Goal: Task Accomplishment & Management: Use online tool/utility

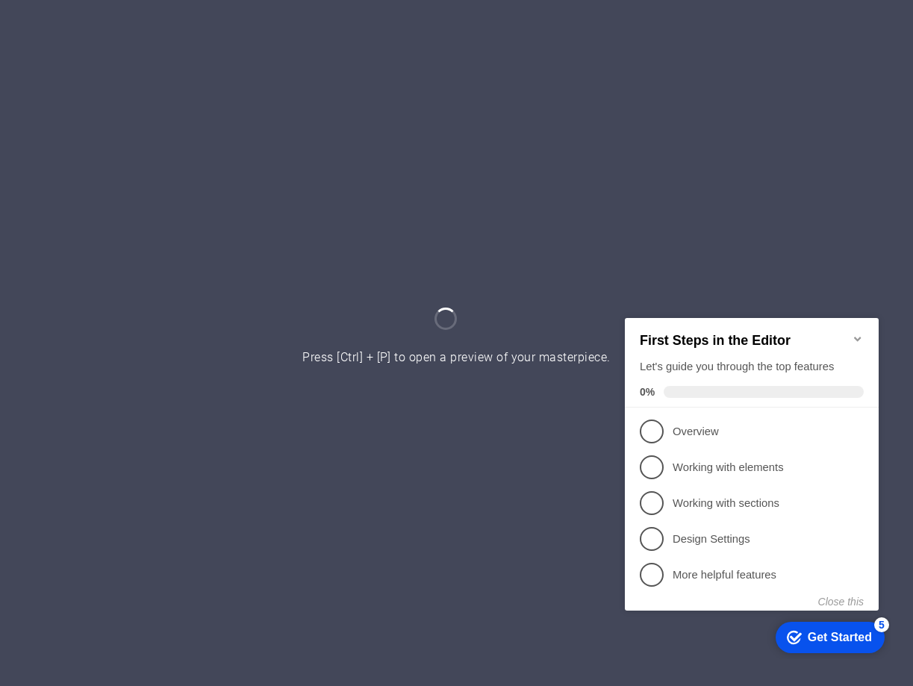
click at [861, 335] on icon "Minimize checklist" at bounding box center [858, 338] width 12 height 12
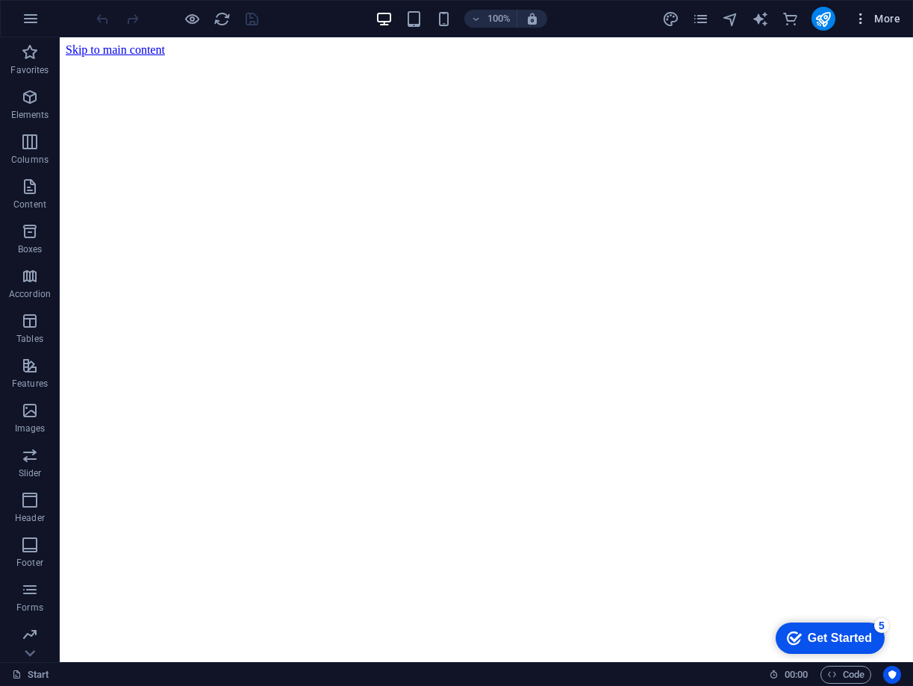
click at [887, 15] on span "More" at bounding box center [877, 18] width 47 height 15
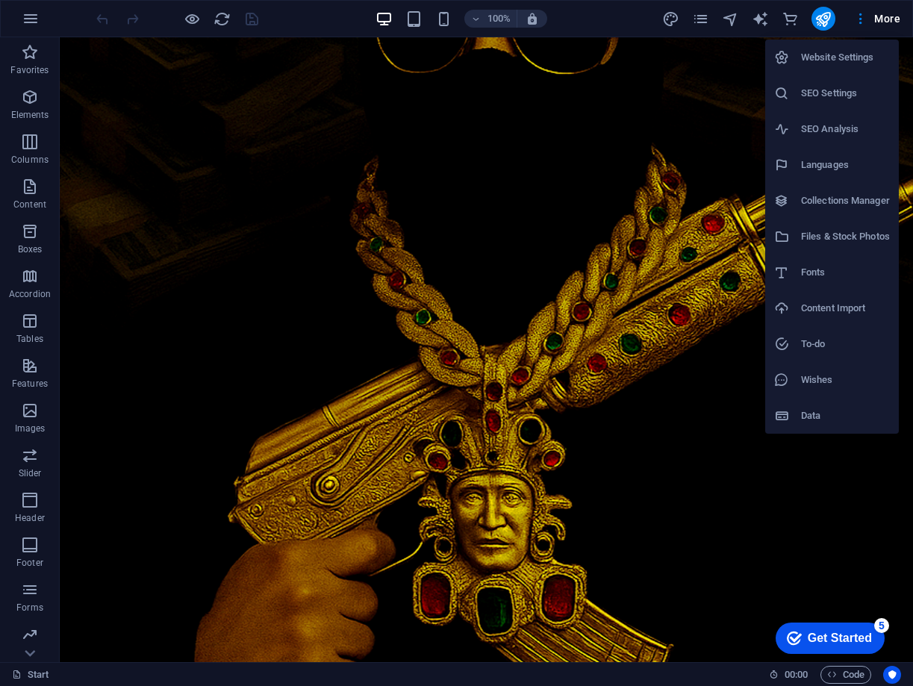
click at [827, 93] on h6 "SEO Settings" at bounding box center [845, 93] width 89 height 18
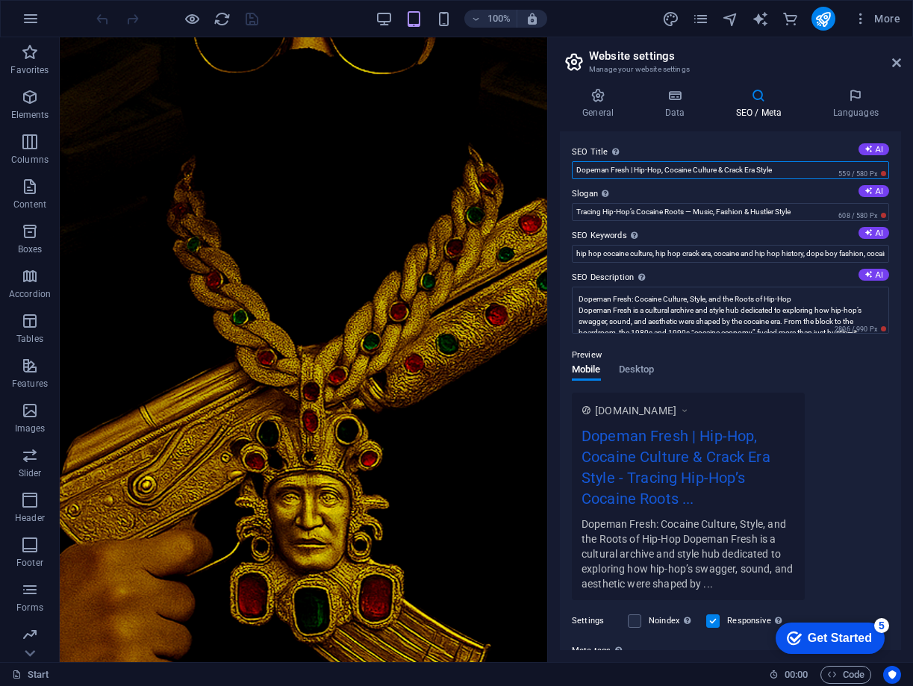
drag, startPoint x: 710, startPoint y: 208, endPoint x: 493, endPoint y: 173, distance: 219.4
drag, startPoint x: 763, startPoint y: 172, endPoint x: 559, endPoint y: 165, distance: 204.0
click at [559, 165] on div "General Data SEO / Meta Languages Website name Dopeman Fresh – Hip Hop Cocaine …" at bounding box center [730, 369] width 365 height 586
paste input "’s Cocaine Money, Narco Cultura & Dopeman"
type input "Dopeman Fresh | Hip-Hop’s Cocaine Money, Narco Cultura & Dopeman Style"
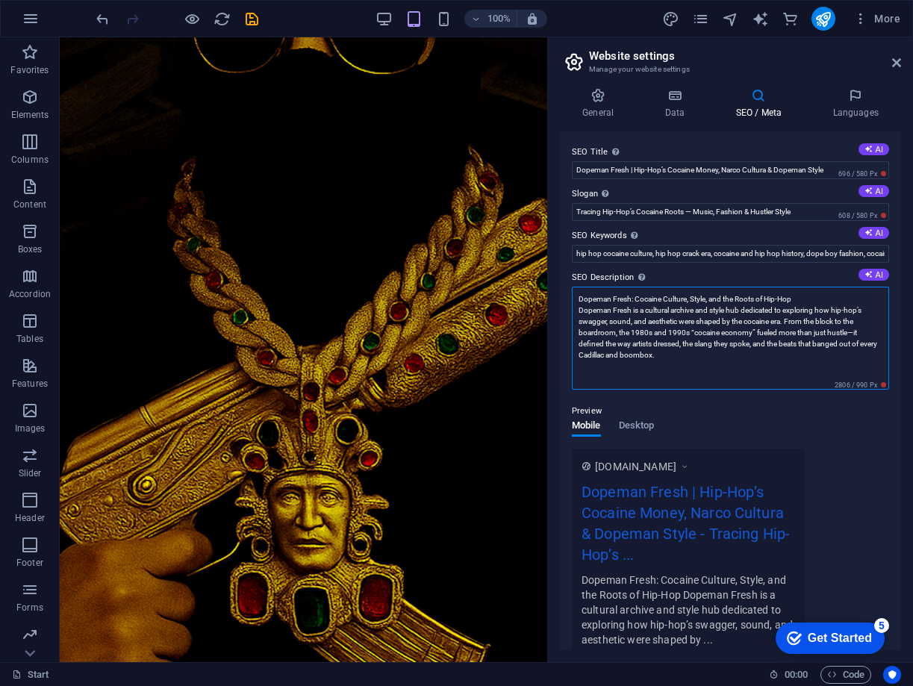
drag, startPoint x: 671, startPoint y: 315, endPoint x: 581, endPoint y: 300, distance: 90.9
click at [572, 298] on textarea "Dopeman Fresh: Cocaine Culture, Style, and the Roots of Hip-Hop Dopeman Fresh i…" at bounding box center [730, 338] width 317 height 103
drag, startPoint x: 611, startPoint y: 365, endPoint x: 519, endPoint y: 285, distance: 122.3
click at [696, 352] on textarea "Dopeman Fresh: Cocaine Culture, Style, and the Roots of Hip-Hop Dopeman Fresh i…" at bounding box center [730, 338] width 317 height 103
drag, startPoint x: 698, startPoint y: 352, endPoint x: 555, endPoint y: 279, distance: 160.7
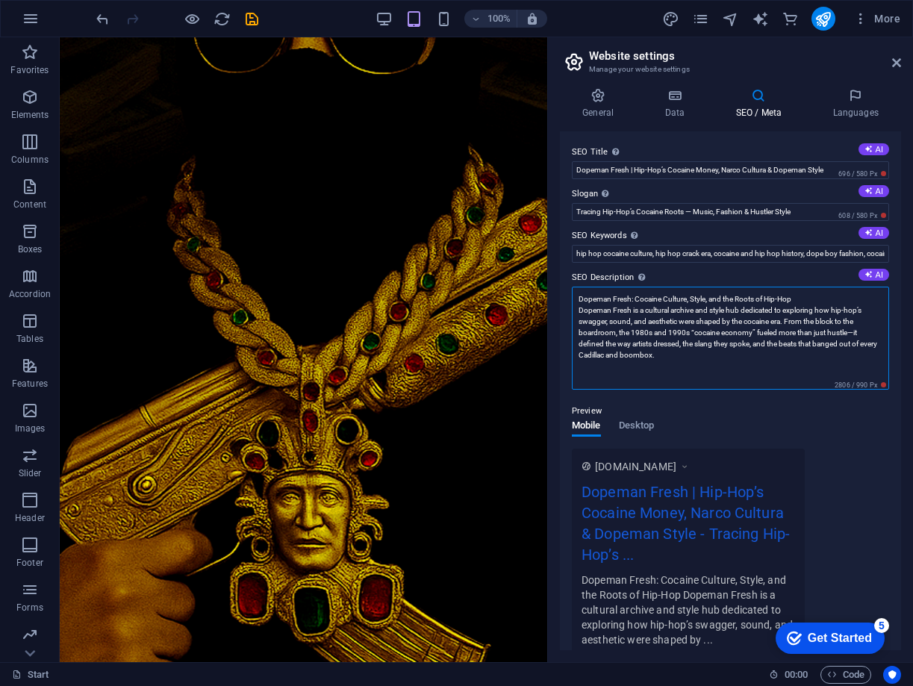
click at [555, 283] on div "General Data SEO / Meta Languages Website name Dopeman Fresh – Hip Hop Cocaine …" at bounding box center [730, 369] width 365 height 586
paste textarea "uncovers how cocaine culture, narco power, and dopeman style shaped hip-hop — d…"
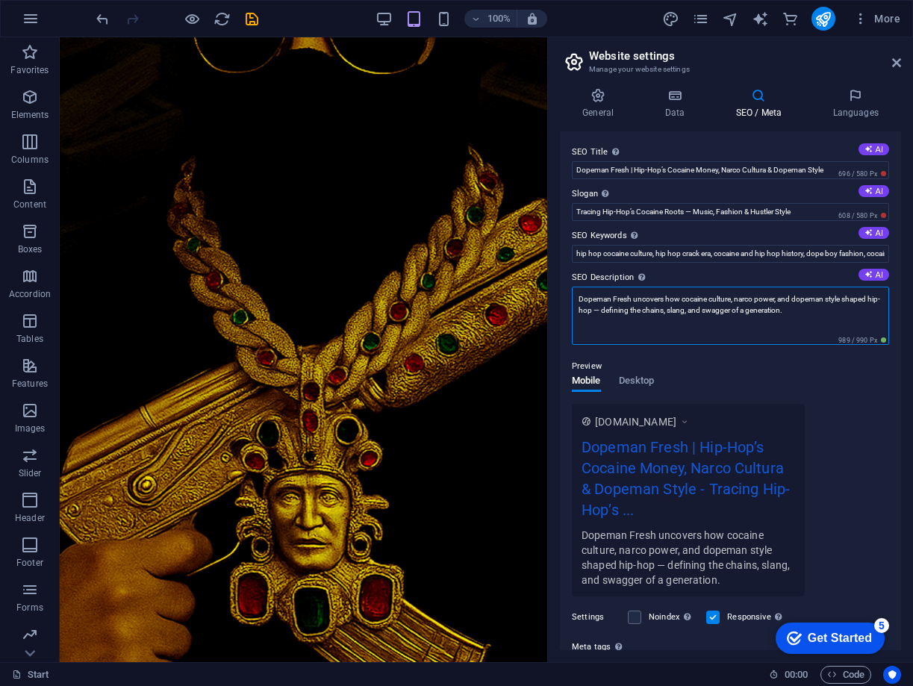
type textarea "Dopeman Fresh uncovers how cocaine culture, narco power, and dopeman style shap…"
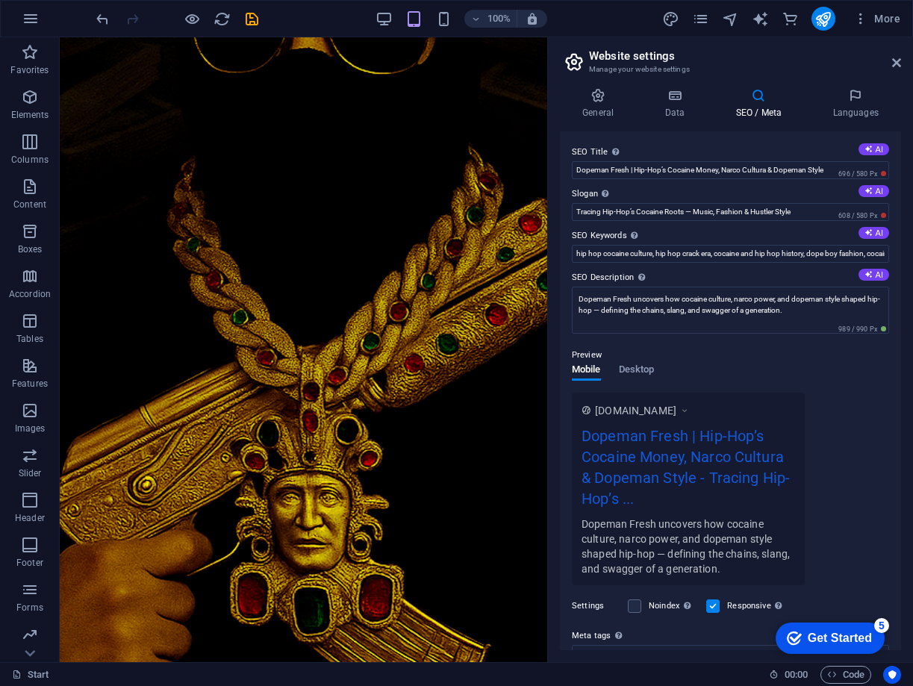
drag, startPoint x: 571, startPoint y: 193, endPoint x: 597, endPoint y: 197, distance: 25.8
click at [597, 197] on label "Slogan The slogan of your website. AI" at bounding box center [730, 194] width 317 height 18
click at [597, 203] on input "Tracing Hip-Hop’s Cocaine Roots — Music, Fashion & Hustler Style" at bounding box center [730, 212] width 317 height 18
drag, startPoint x: 571, startPoint y: 149, endPoint x: 685, endPoint y: 288, distance: 180.0
click at [685, 288] on div "SEO Title The title of your website - make it something that stands out in sear…" at bounding box center [730, 390] width 341 height 519
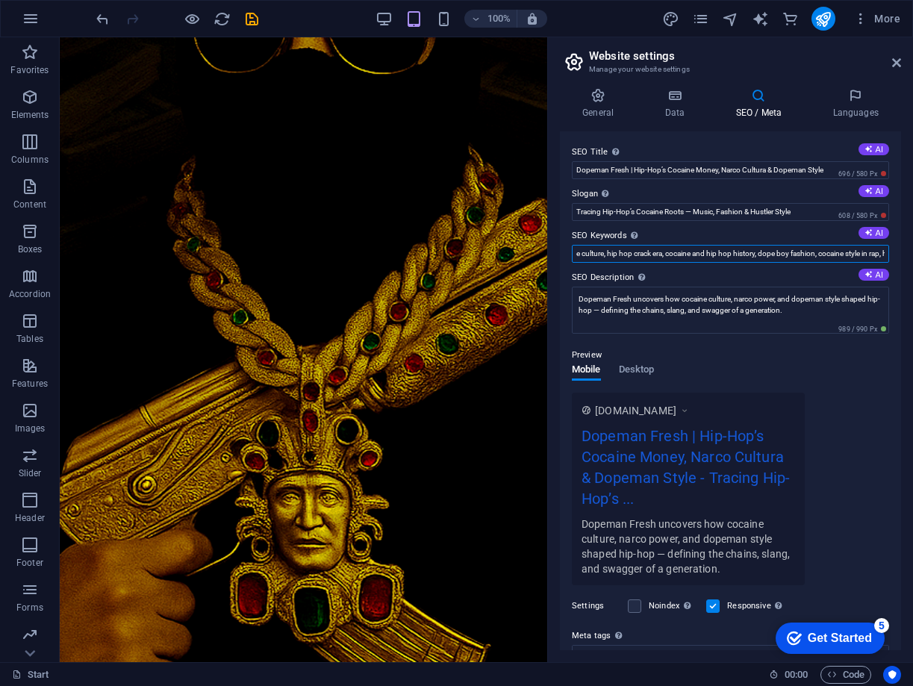
scroll to position [0, 122]
drag, startPoint x: 611, startPoint y: 254, endPoint x: 879, endPoint y: 252, distance: 268.1
click at [890, 253] on div "SEO Title The title of your website - make it something that stands out in sear…" at bounding box center [730, 390] width 341 height 519
click at [833, 255] on input "hip hop cocaine culture, hip hop crack era, cocaine and hip hop history, dope b…" at bounding box center [730, 254] width 317 height 18
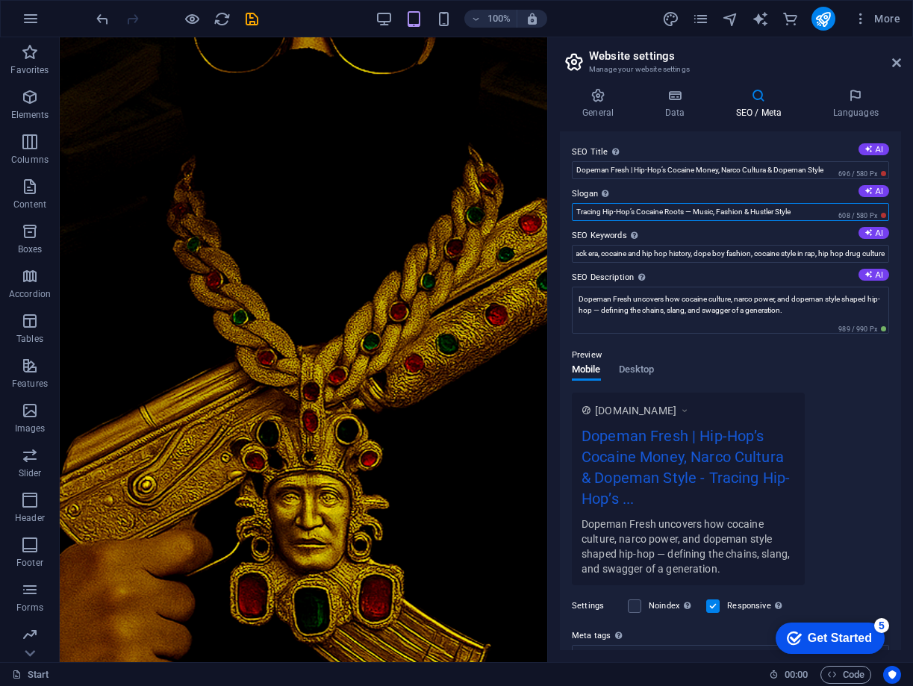
scroll to position [0, 0]
drag, startPoint x: 798, startPoint y: 214, endPoint x: 552, endPoint y: 209, distance: 245.8
click at [552, 209] on div "General Data SEO / Meta Languages Website name Dopeman Fresh – Hip Hop Cocaine …" at bounding box center [730, 369] width 365 height 586
paste input "Hip-Hop’s Cocaine Roots — The Money, The Cultura, The Dopeman"
type input "Hip-Hop’s Cocaine Roots — The Money, The Cultura, The Dopeman Style"
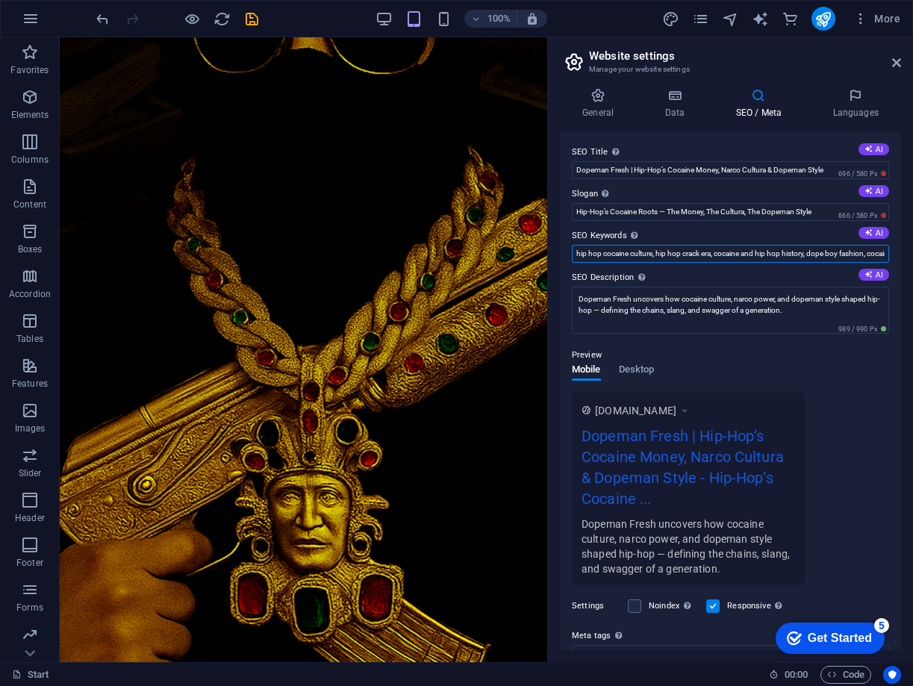
drag, startPoint x: 677, startPoint y: 288, endPoint x: 544, endPoint y: 246, distance: 139.4
click at [643, 255] on input "hip hop cocaine culture, hip hop crack era, cocaine and hip hop history, dope b…" at bounding box center [730, 254] width 317 height 18
click at [581, 233] on label "SEO Keywords Comma-separated list of keywords representing your website. AI" at bounding box center [730, 236] width 317 height 18
click at [581, 245] on input "hip hop cocaine culture, hip hop crack era, cocaine and hip hop history, dope b…" at bounding box center [730, 254] width 317 height 18
click at [582, 235] on label "SEO Keywords Comma-separated list of keywords representing your website. AI" at bounding box center [730, 236] width 317 height 18
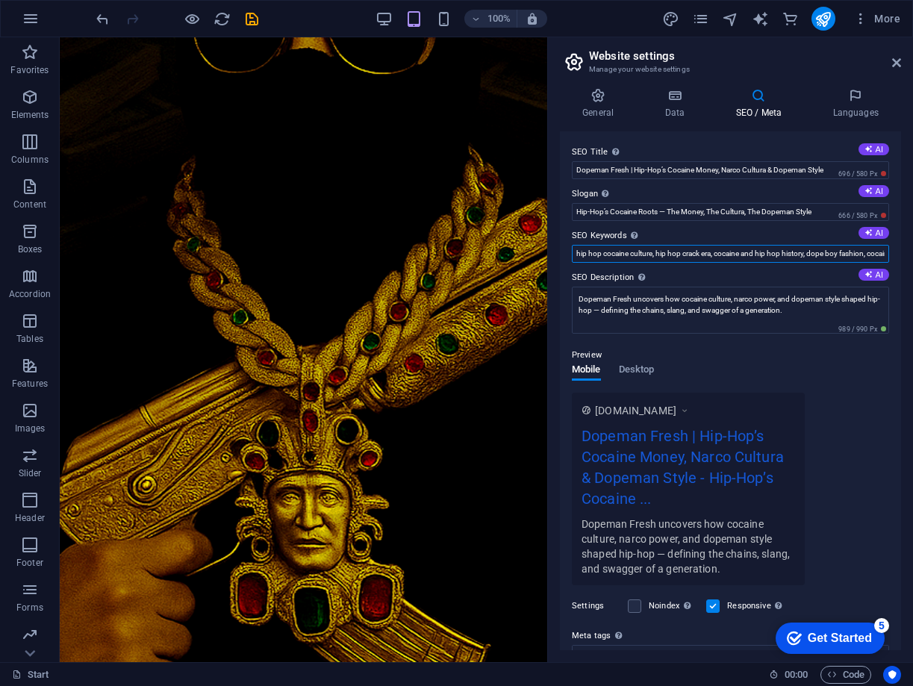
click at [582, 245] on input "hip hop cocaine culture, hip hop crack era, cocaine and hip hop history, dope b…" at bounding box center [730, 254] width 317 height 18
click at [582, 235] on label "SEO Keywords Comma-separated list of keywords representing your website. AI" at bounding box center [730, 236] width 317 height 18
click at [582, 245] on input "hip hop cocaine culture, hip hop crack era, cocaine and hip hop history, dope b…" at bounding box center [730, 254] width 317 height 18
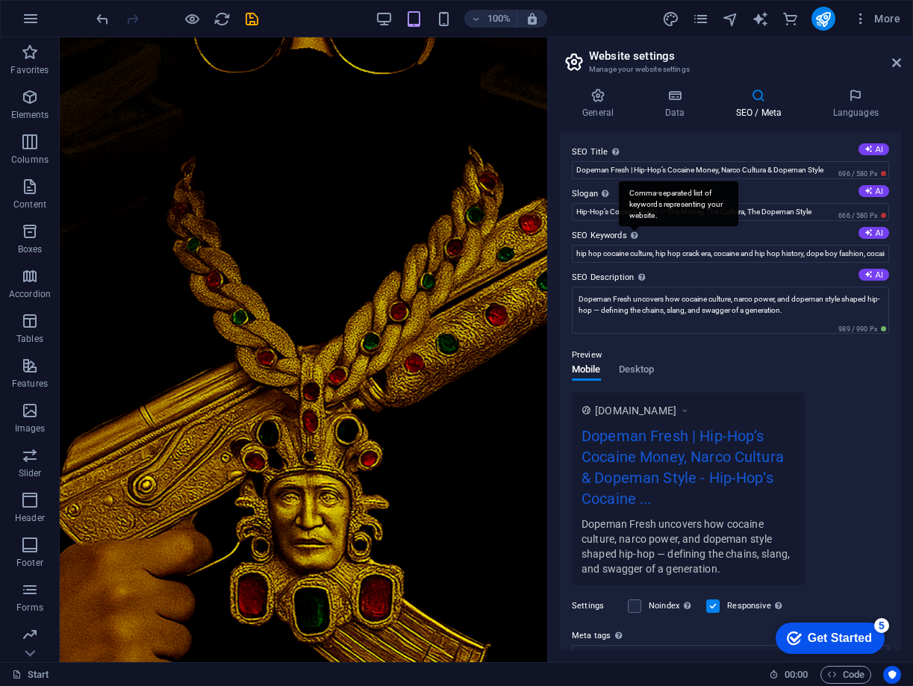
drag, startPoint x: 561, startPoint y: 233, endPoint x: 633, endPoint y: 234, distance: 72.4
click at [633, 234] on div "SEO Title The title of your website - make it something that stands out in sear…" at bounding box center [730, 390] width 341 height 519
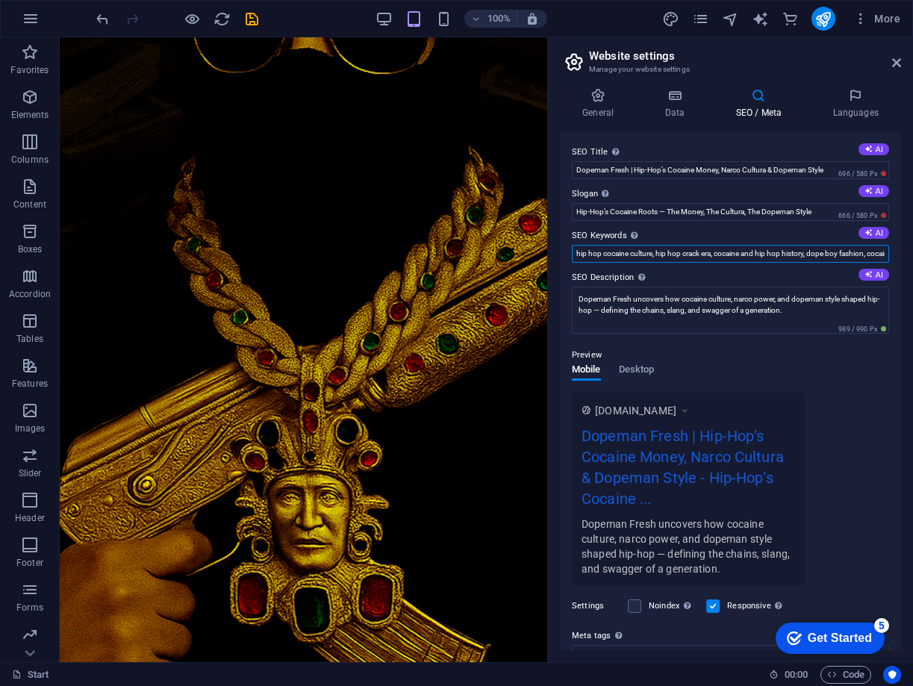
click at [770, 257] on input "hip hop cocaine culture, hip hop crack era, cocaine and hip hop history, dope b…" at bounding box center [730, 254] width 317 height 18
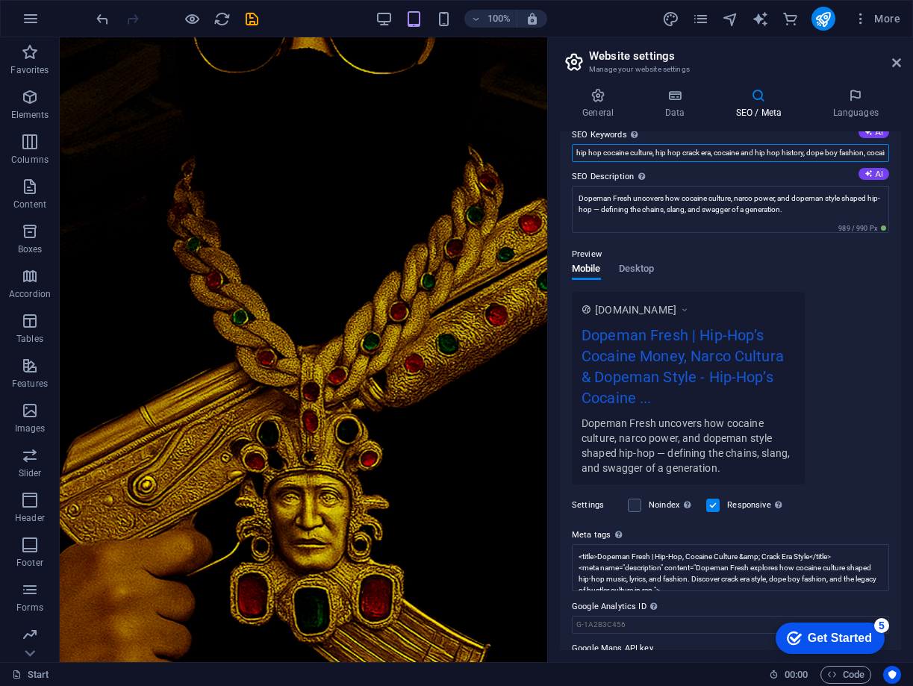
scroll to position [138, 0]
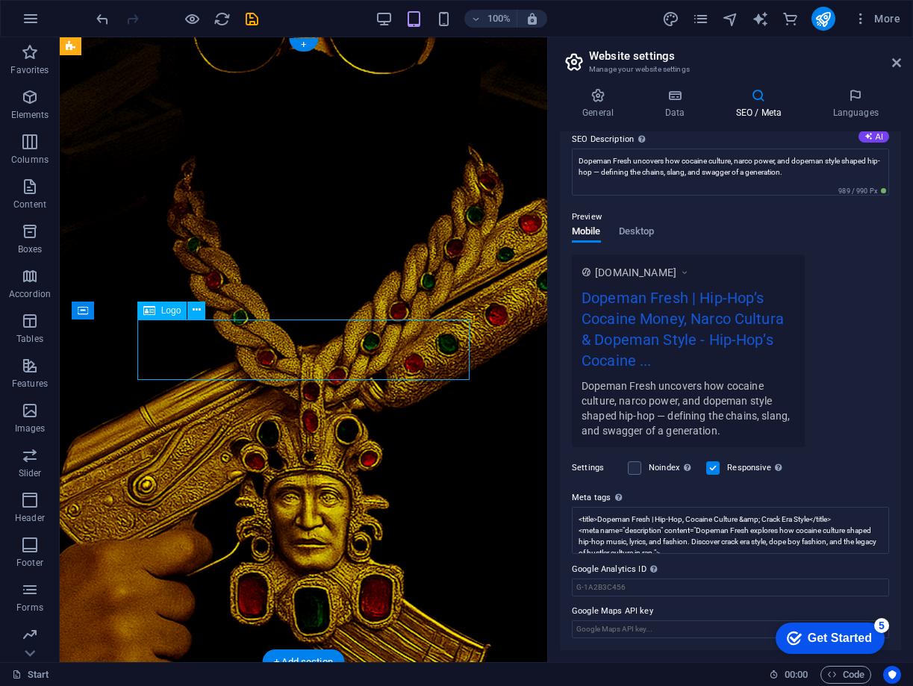
drag, startPoint x: 329, startPoint y: 346, endPoint x: 66, endPoint y: 348, distance: 263.7
click at [66, 347] on figure at bounding box center [304, 349] width 488 height 625
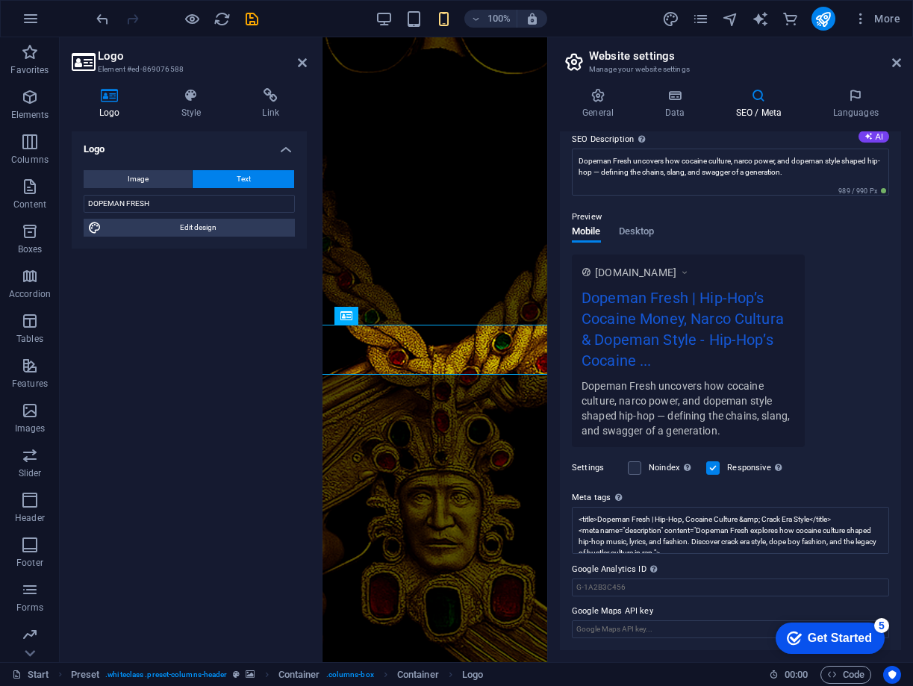
click at [457, 424] on figure at bounding box center [435, 349] width 225 height 625
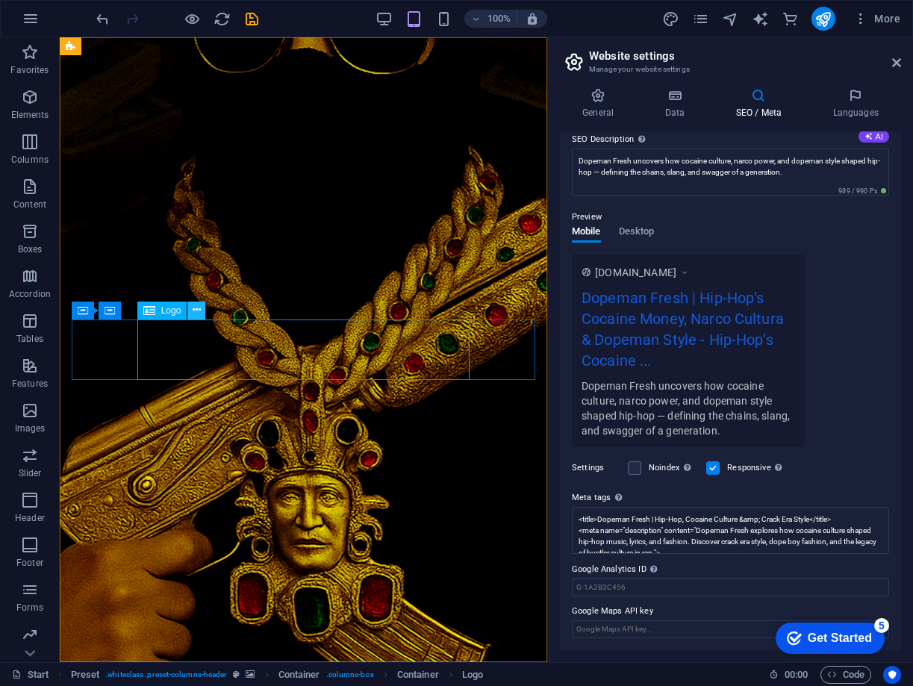
click at [196, 312] on icon at bounding box center [197, 310] width 8 height 16
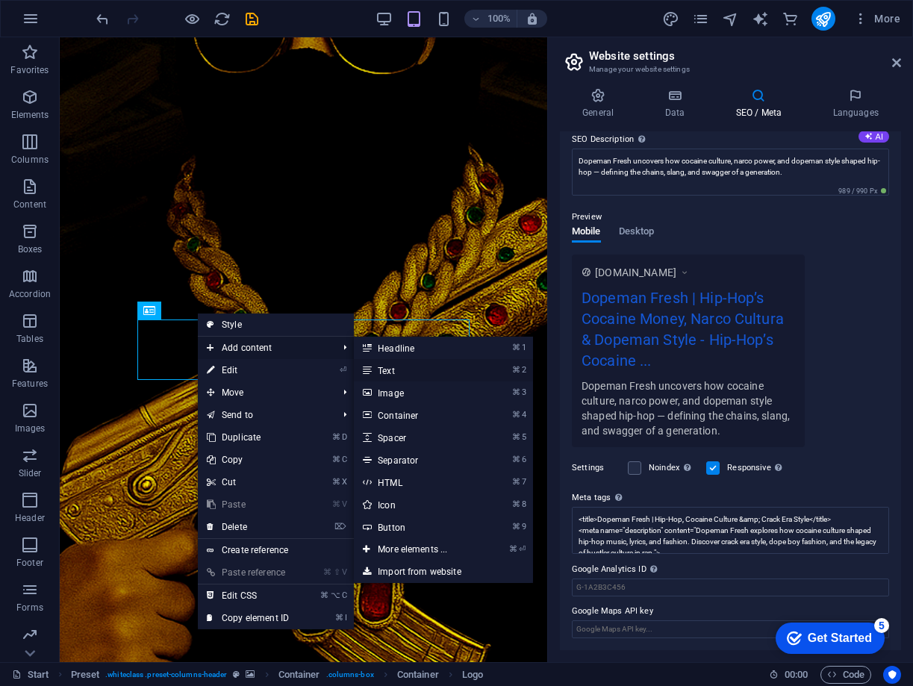
click at [429, 363] on link "⌘ 2 Text" at bounding box center [415, 370] width 123 height 22
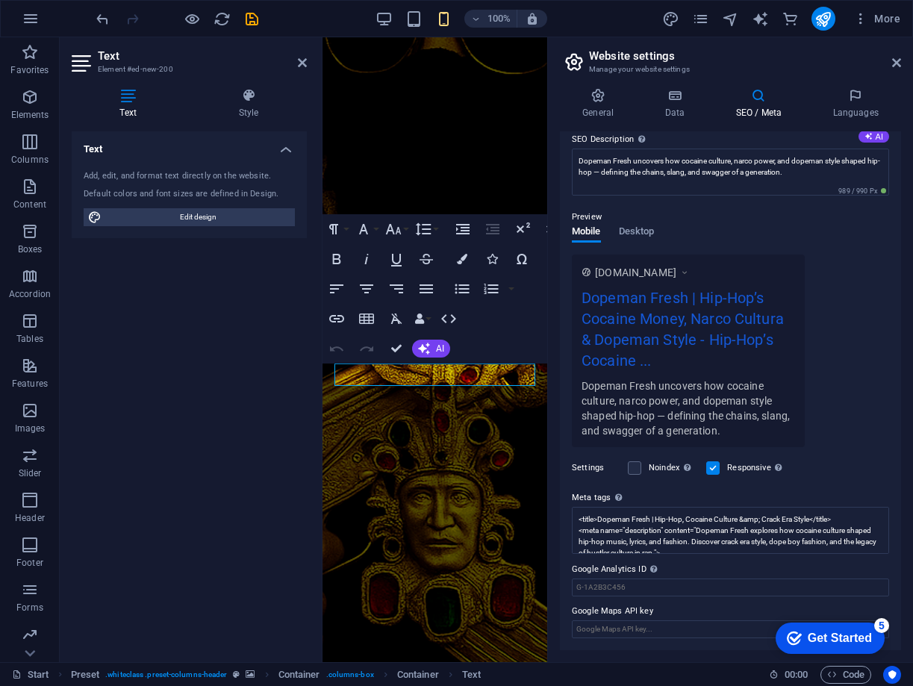
click at [128, 108] on h4 "Text" at bounding box center [131, 103] width 119 height 31
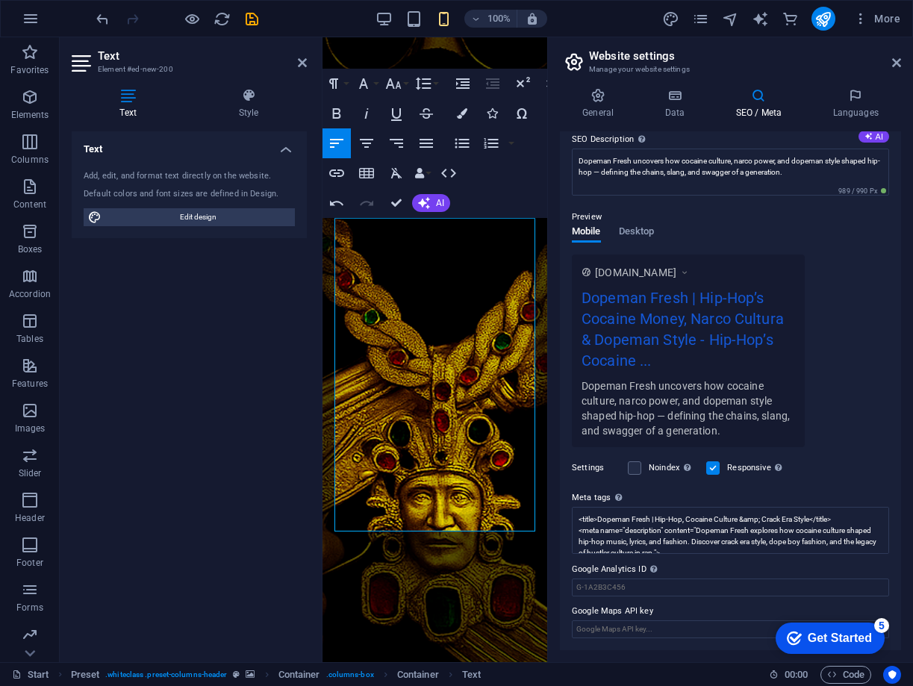
click at [437, 48] on figure at bounding box center [435, 349] width 225 height 625
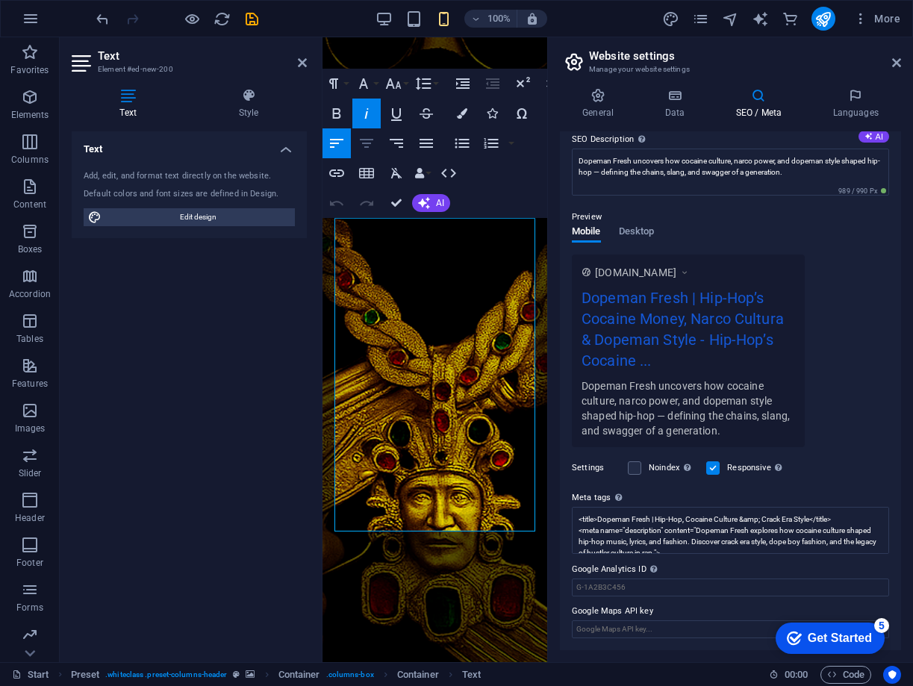
click at [364, 145] on icon "button" at bounding box center [367, 143] width 18 height 18
click at [343, 142] on icon "button" at bounding box center [337, 143] width 18 height 18
click at [364, 144] on icon "button" at bounding box center [367, 143] width 18 height 18
click at [392, 140] on icon "button" at bounding box center [397, 143] width 18 height 18
click at [428, 147] on icon "button" at bounding box center [426, 143] width 13 height 9
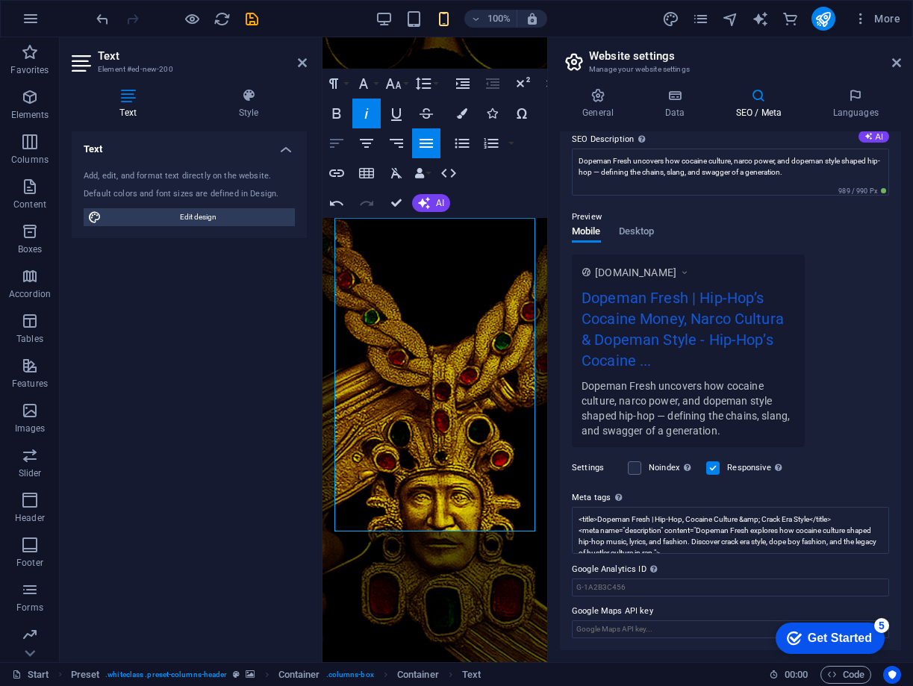
click at [342, 146] on icon "button" at bounding box center [337, 143] width 18 height 18
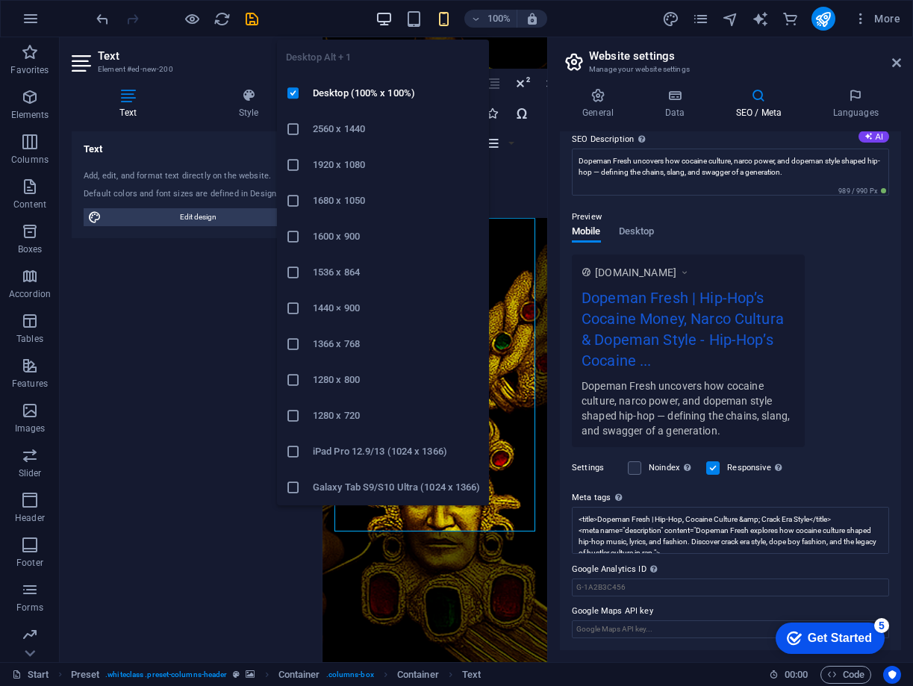
click at [393, 16] on icon "button" at bounding box center [384, 18] width 17 height 17
click at [390, 16] on icon "button" at bounding box center [384, 18] width 17 height 17
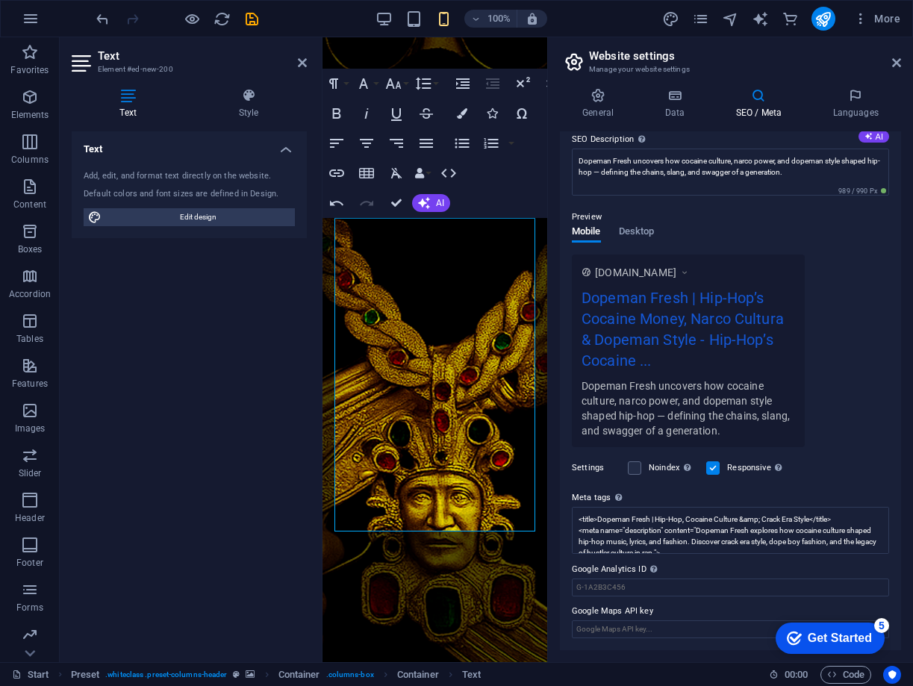
drag, startPoint x: 184, startPoint y: 414, endPoint x: 21, endPoint y: 482, distance: 176.4
click at [184, 414] on div "Text Add, edit, and format text directly on the website. Default colors and fon…" at bounding box center [189, 390] width 235 height 519
click at [388, 565] on figure at bounding box center [435, 349] width 225 height 625
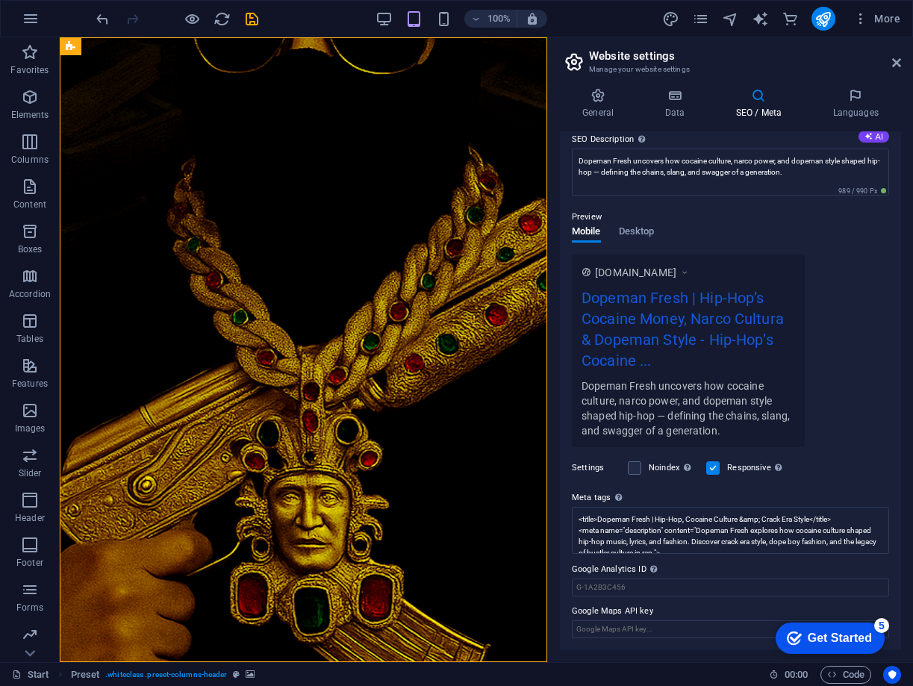
click at [393, 562] on figure at bounding box center [304, 349] width 488 height 625
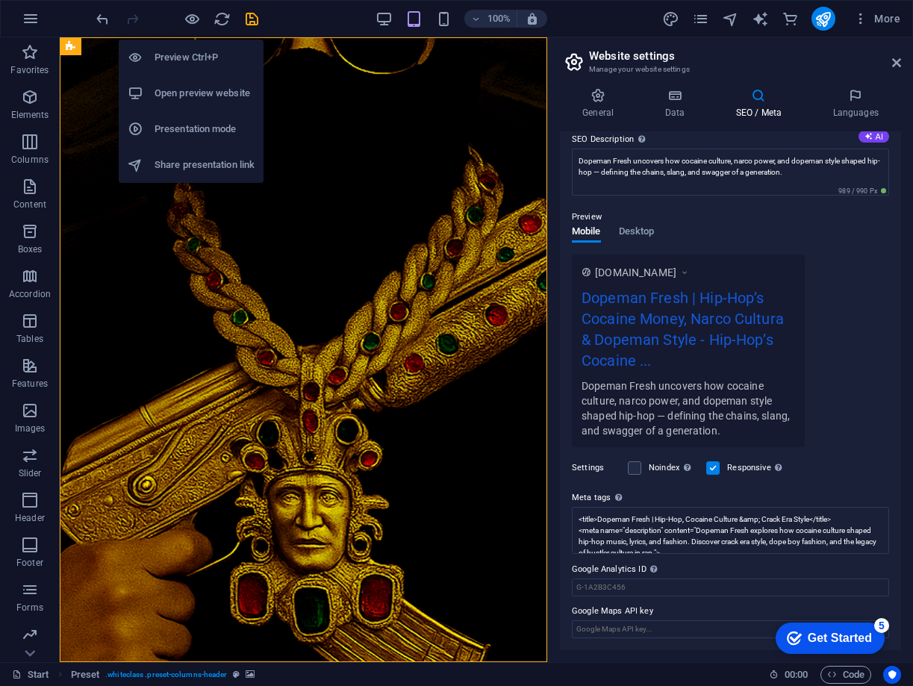
click at [181, 93] on h6 "Open preview website" at bounding box center [205, 93] width 100 height 18
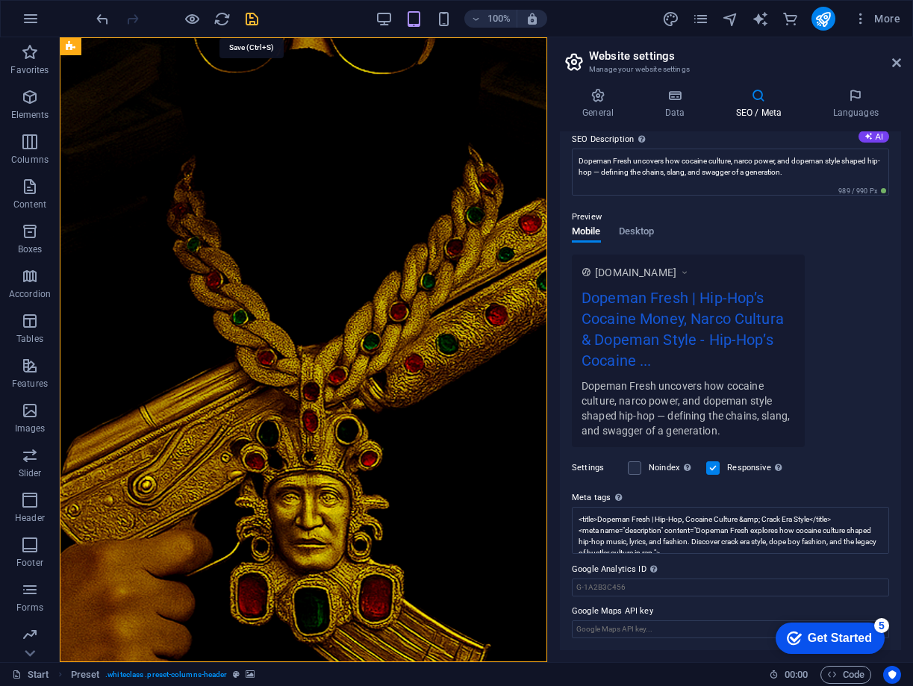
click at [252, 19] on icon "save" at bounding box center [251, 18] width 17 height 17
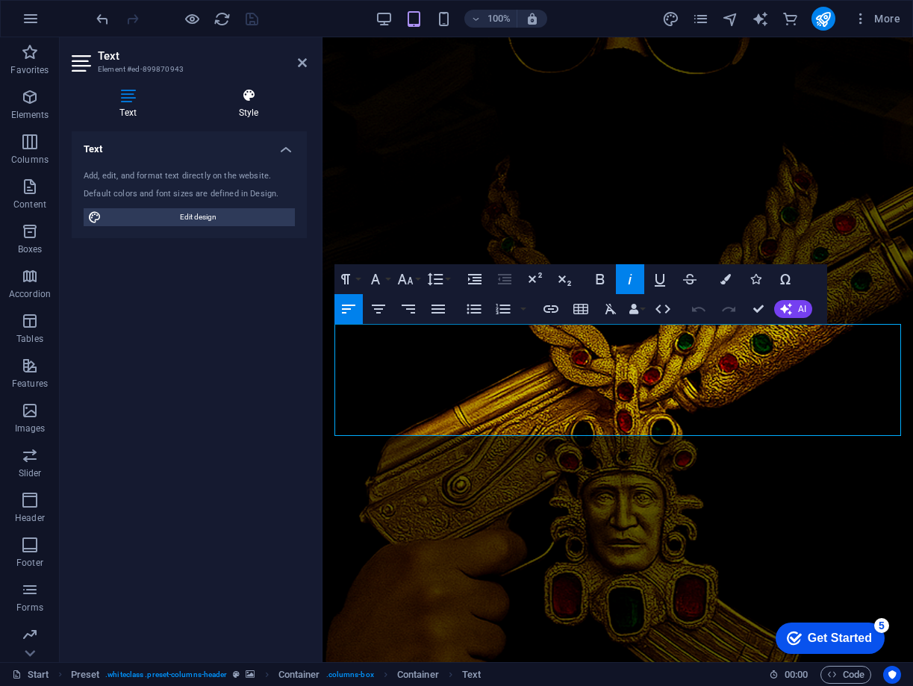
click at [245, 112] on h4 "Style" at bounding box center [248, 103] width 117 height 31
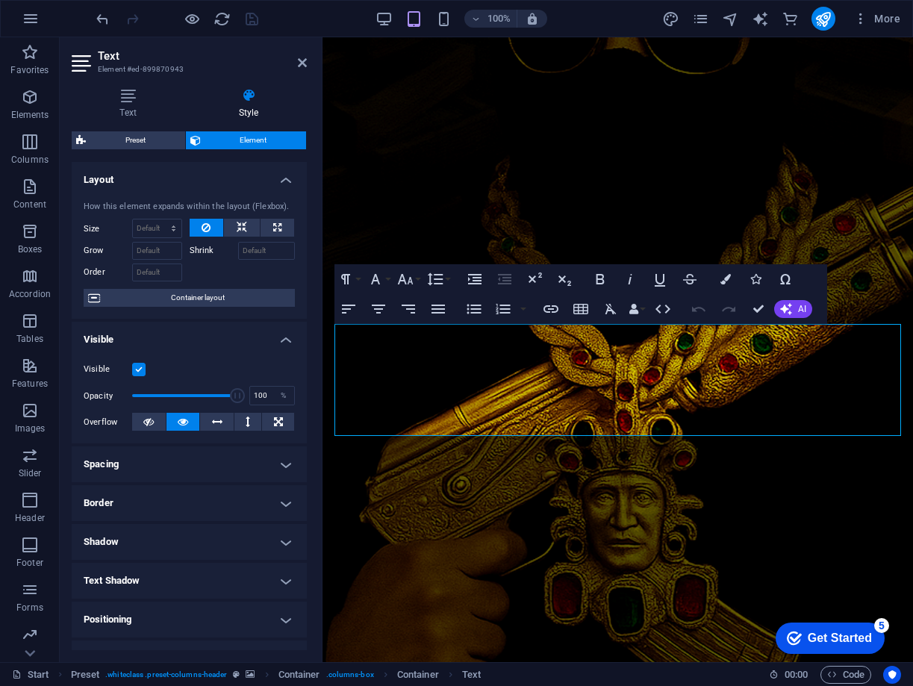
click at [179, 474] on h4 "Spacing" at bounding box center [189, 465] width 235 height 36
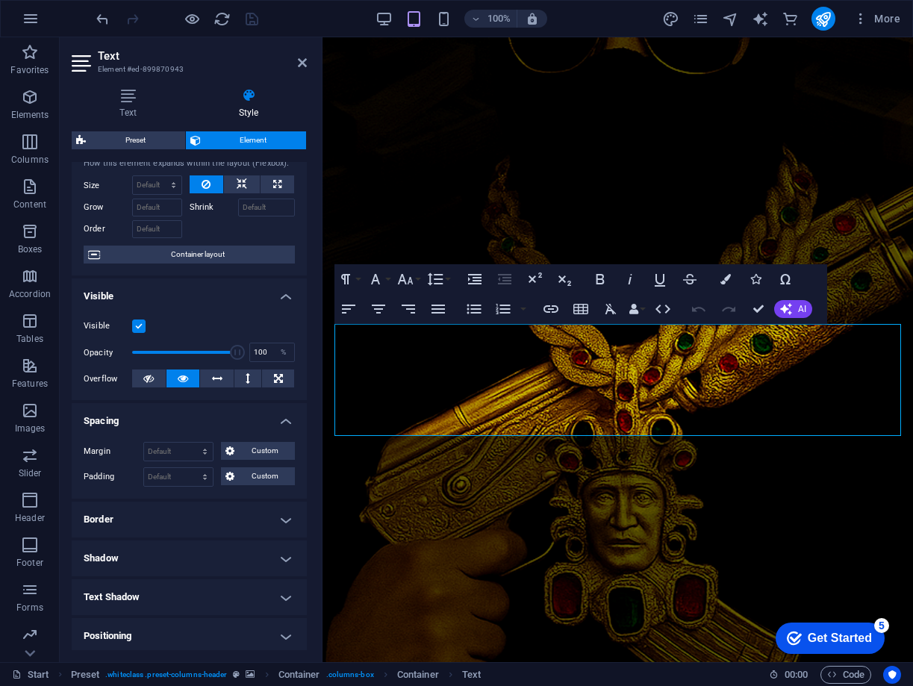
scroll to position [112, 0]
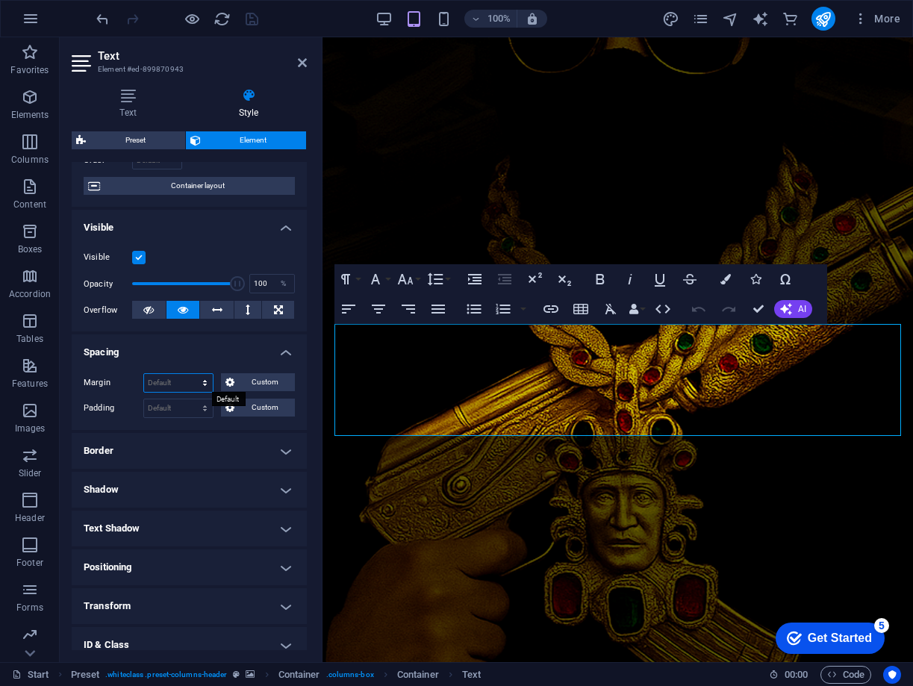
click at [206, 382] on select "Default auto px % rem vw vh Custom" at bounding box center [178, 383] width 69 height 18
click at [161, 403] on select "Default px rem % vh vw Custom" at bounding box center [178, 409] width 69 height 18
select select "px"
click at [190, 400] on select "Default px rem % vh vw Custom" at bounding box center [178, 409] width 69 height 18
type input "20"
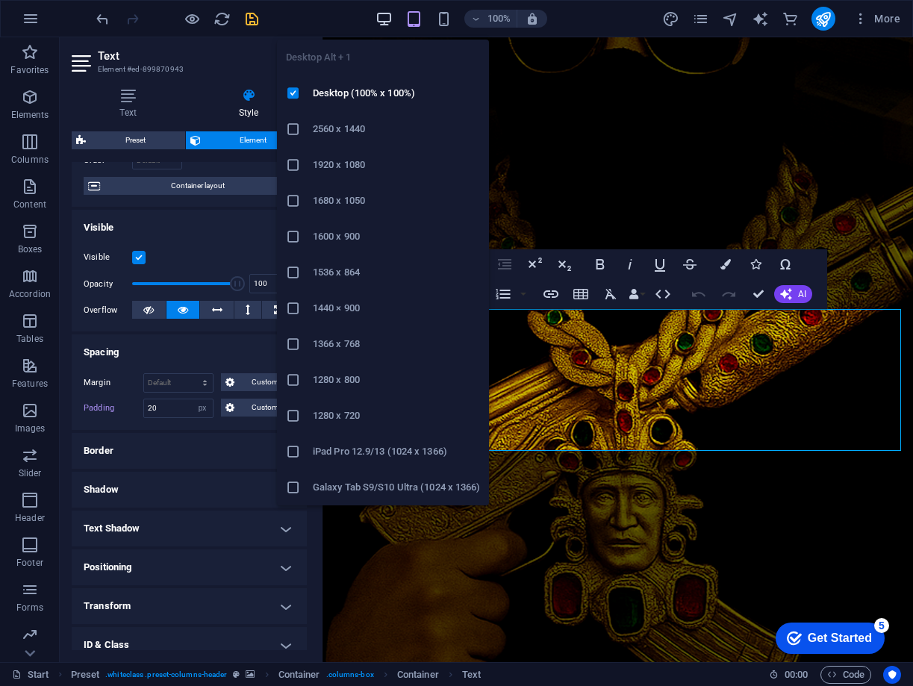
click at [384, 18] on icon "button" at bounding box center [384, 18] width 17 height 17
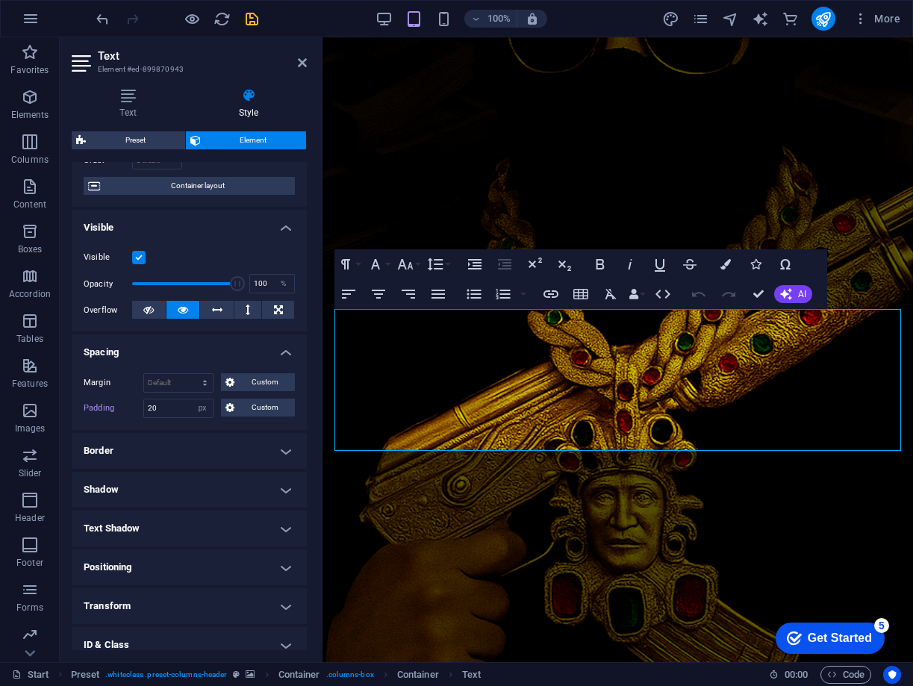
click at [612, 122] on figure at bounding box center [618, 349] width 591 height 625
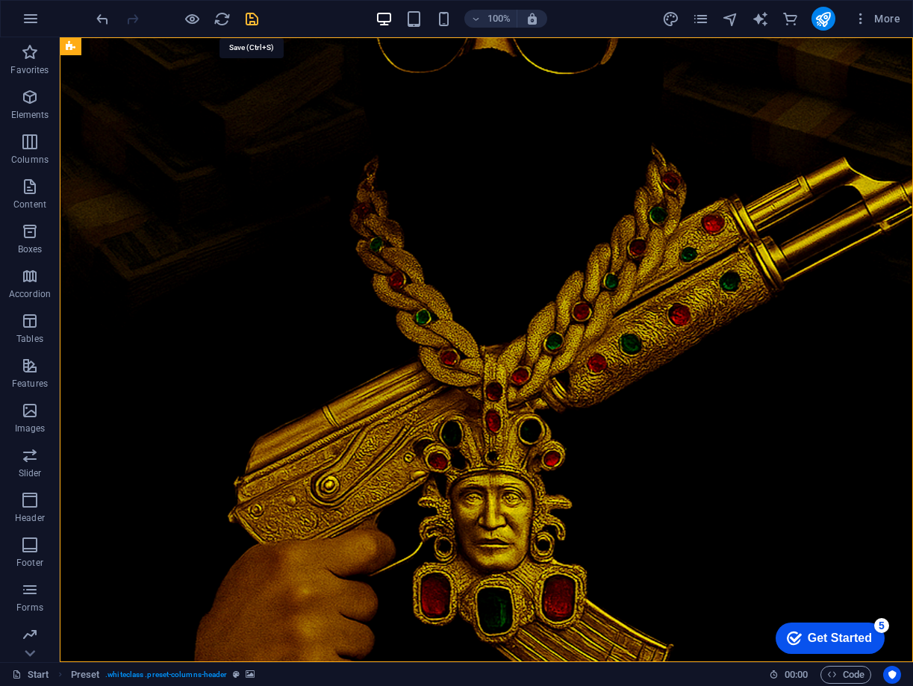
click at [254, 16] on icon "save" at bounding box center [251, 18] width 17 height 17
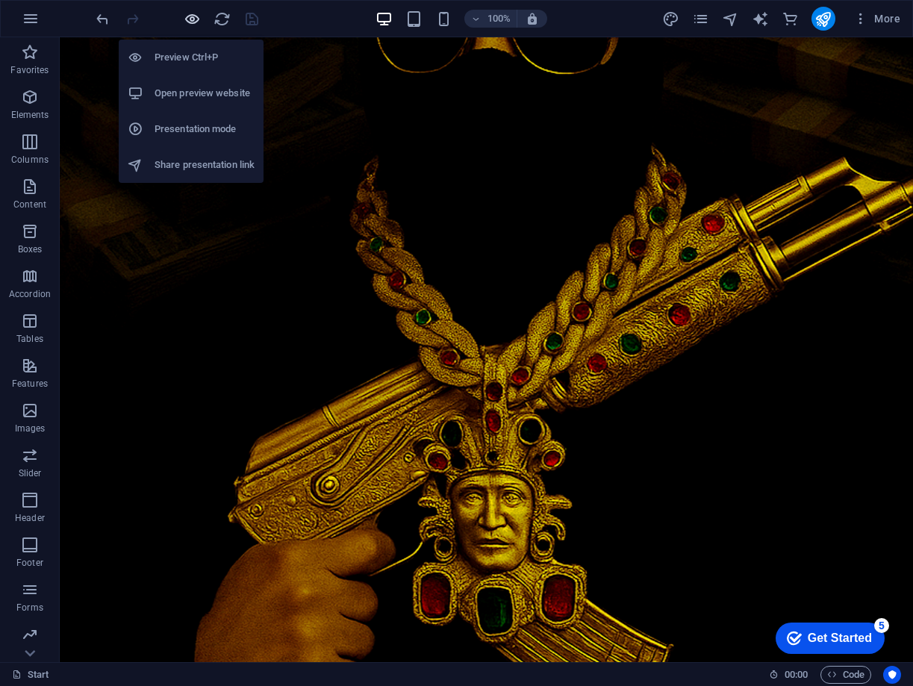
click at [190, 18] on icon "button" at bounding box center [192, 18] width 17 height 17
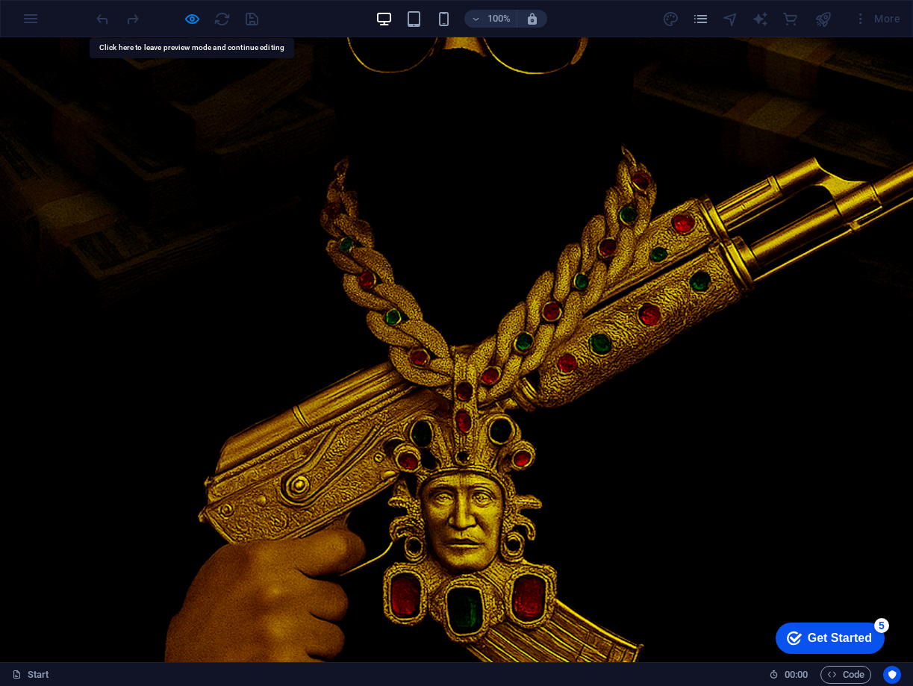
click at [494, 139] on div at bounding box center [456, 349] width 913 height 625
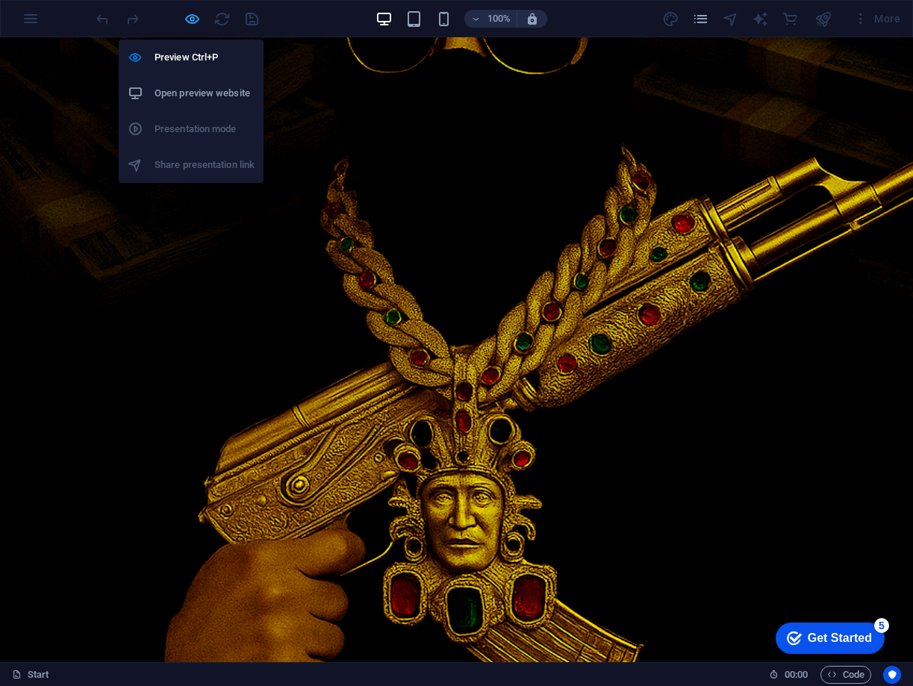
click at [195, 19] on icon "button" at bounding box center [192, 18] width 17 height 17
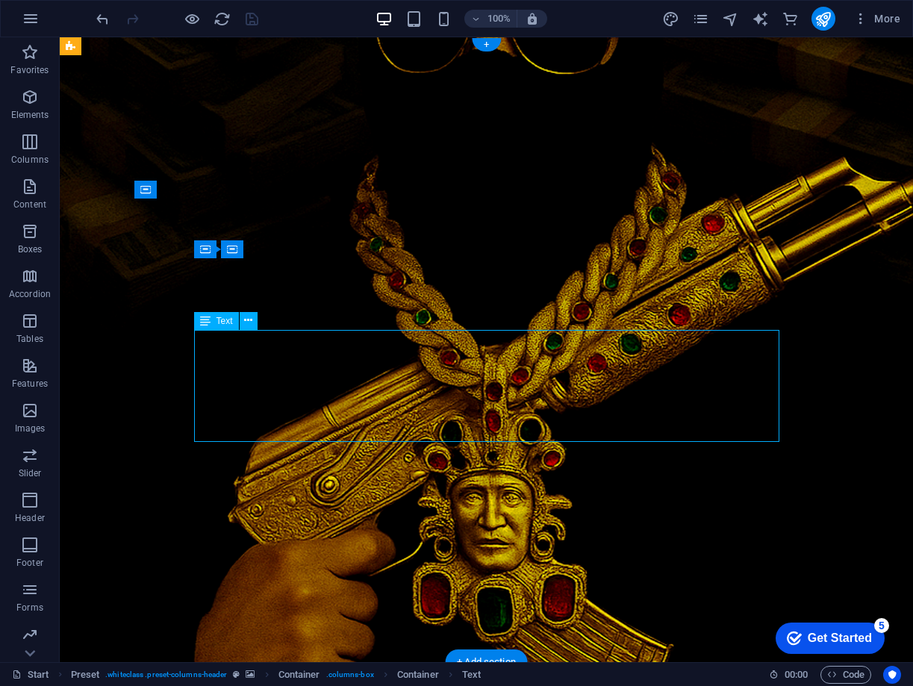
select select "px"
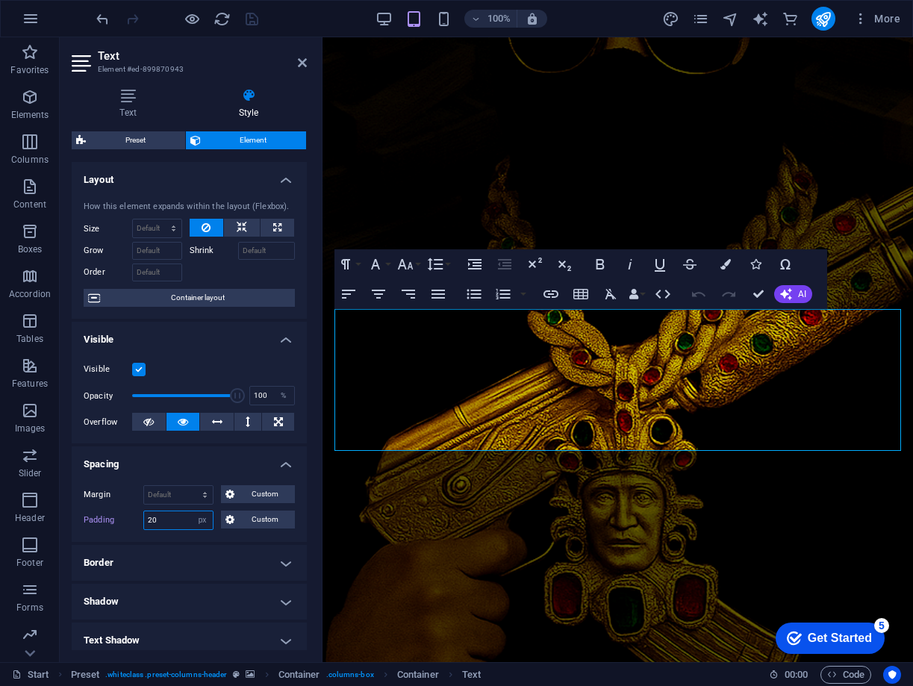
click at [120, 519] on div "Padding 20 Default px rem % vh vw Custom Custom" at bounding box center [189, 520] width 211 height 19
type input "10"
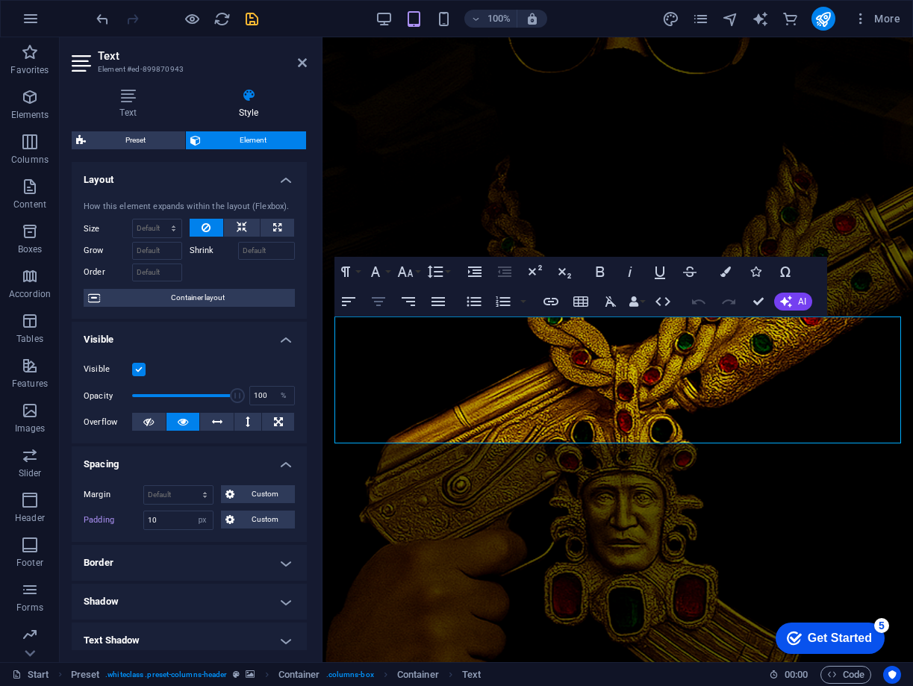
click at [388, 307] on button "Align Center" at bounding box center [378, 302] width 28 height 30
click at [252, 21] on icon "save" at bounding box center [251, 18] width 17 height 17
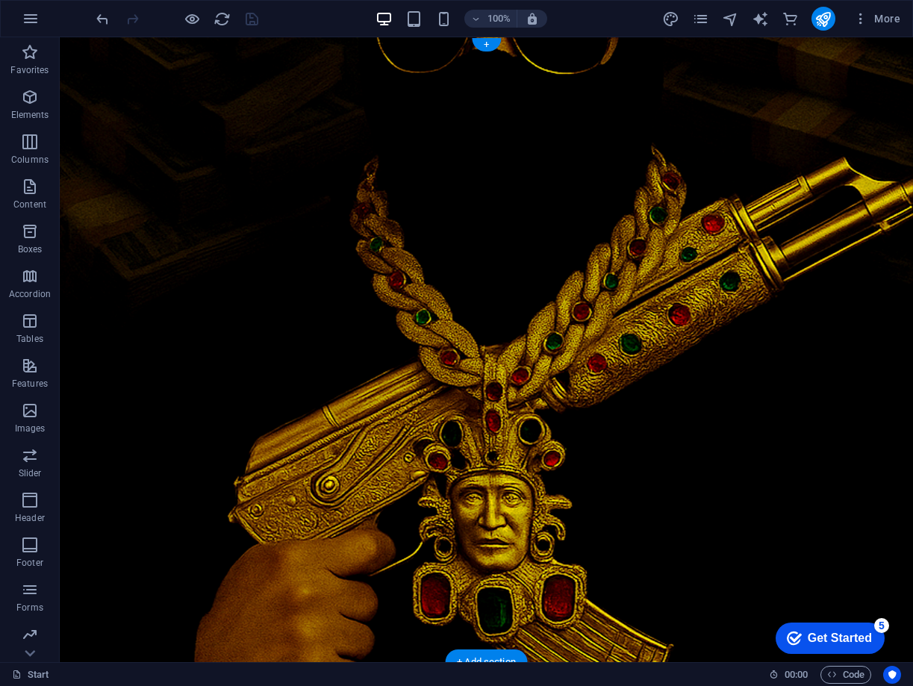
click at [177, 117] on figure at bounding box center [487, 349] width 854 height 625
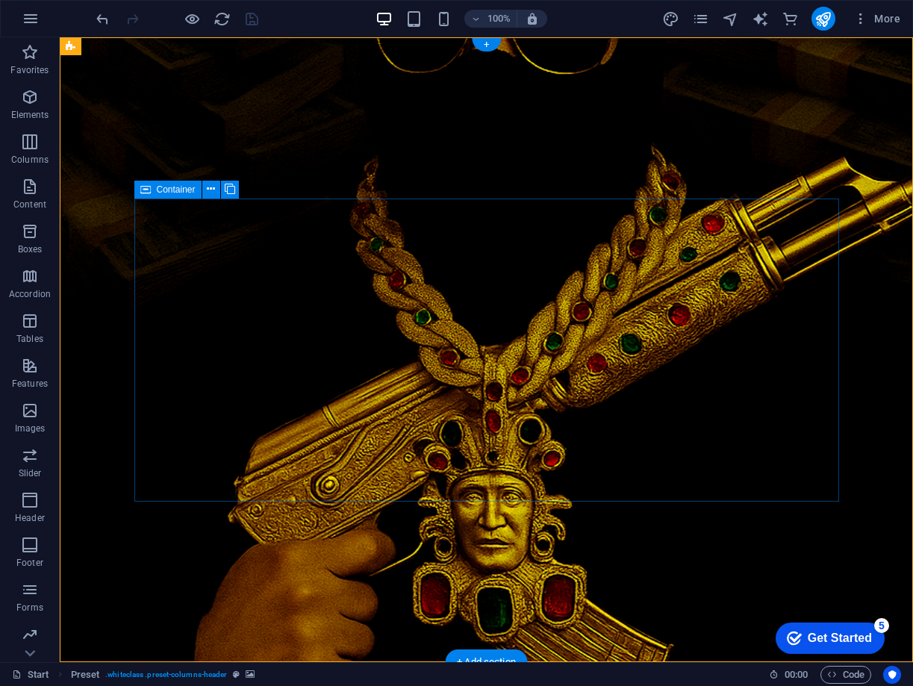
select select "vw"
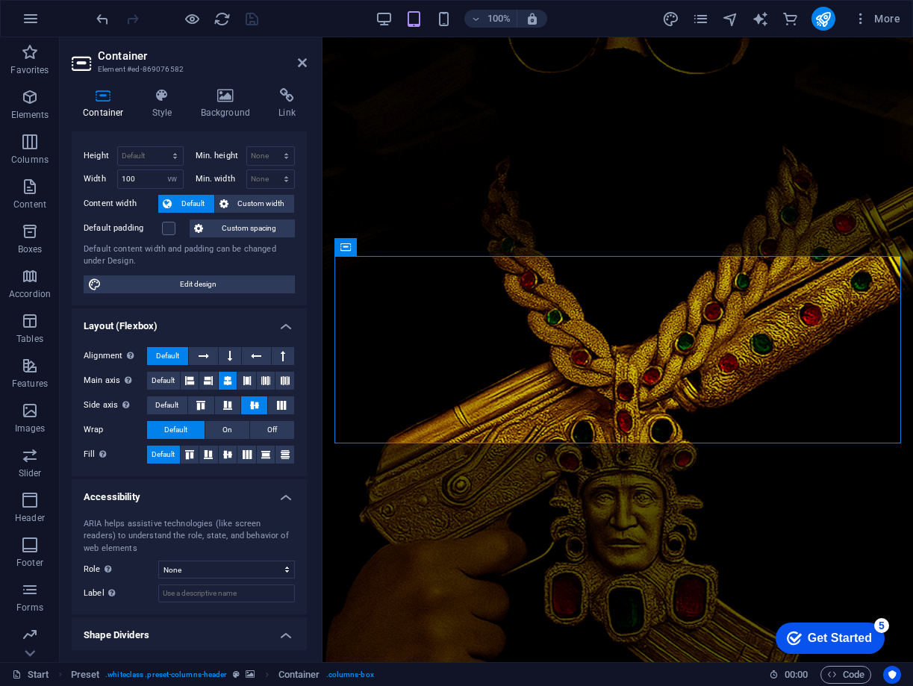
scroll to position [60, 0]
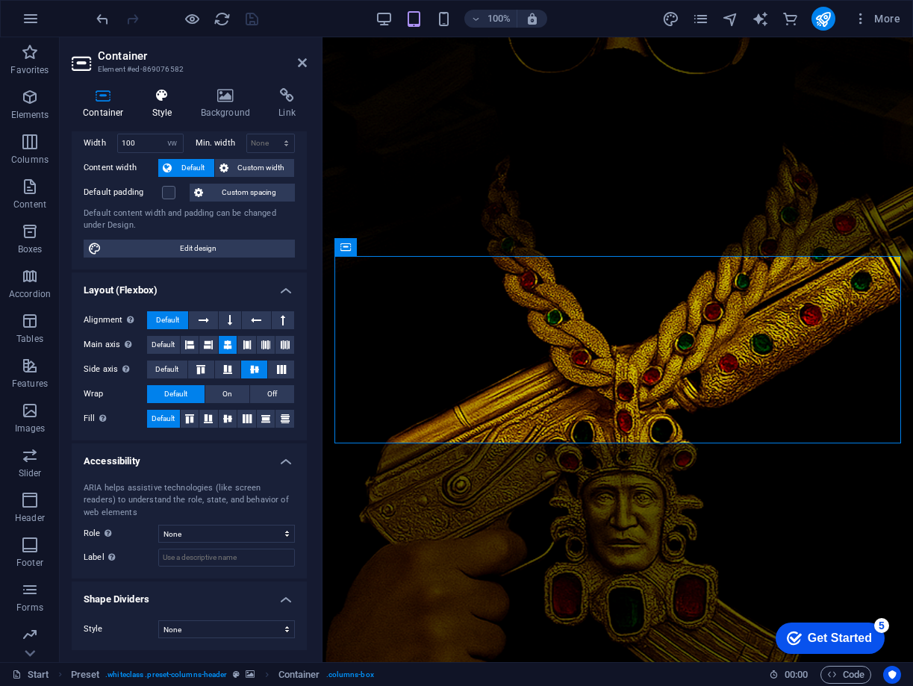
click at [164, 102] on icon at bounding box center [162, 95] width 43 height 15
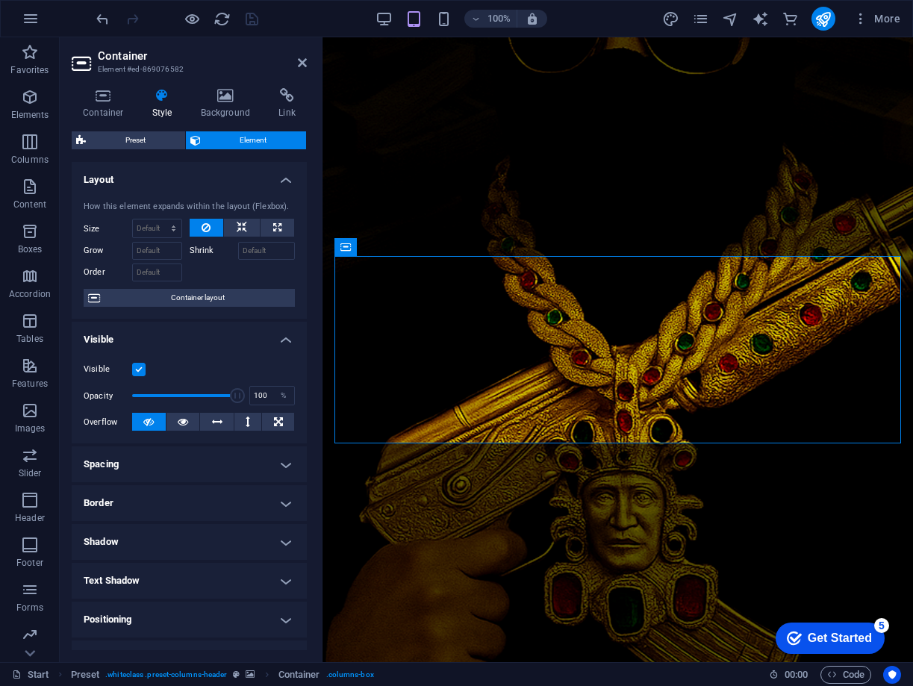
click at [287, 460] on h4 "Spacing" at bounding box center [189, 465] width 235 height 36
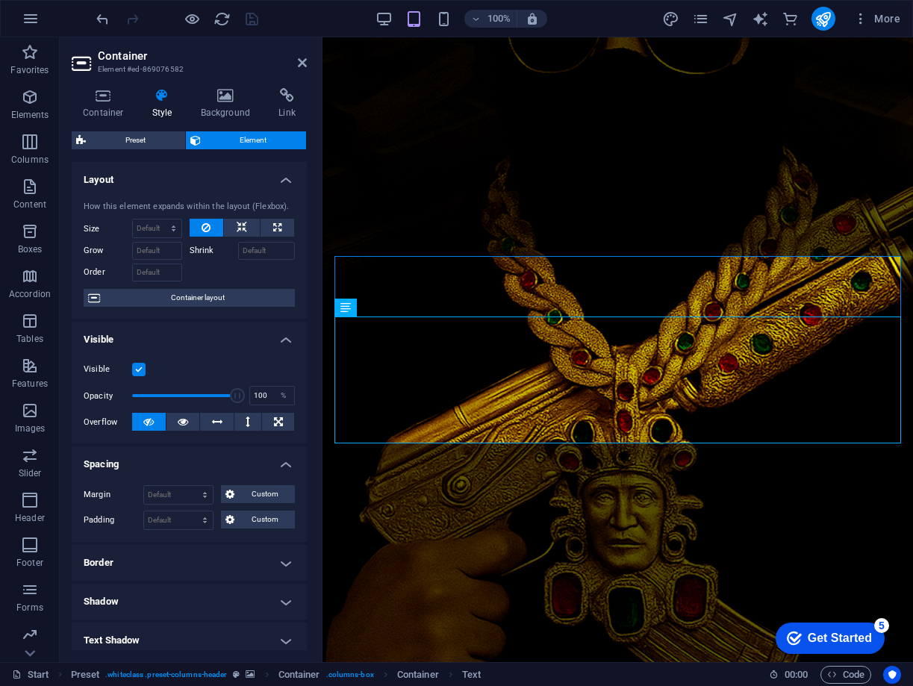
click at [578, 535] on figure at bounding box center [618, 349] width 591 height 625
click at [736, 20] on icon "navigator" at bounding box center [730, 18] width 17 height 17
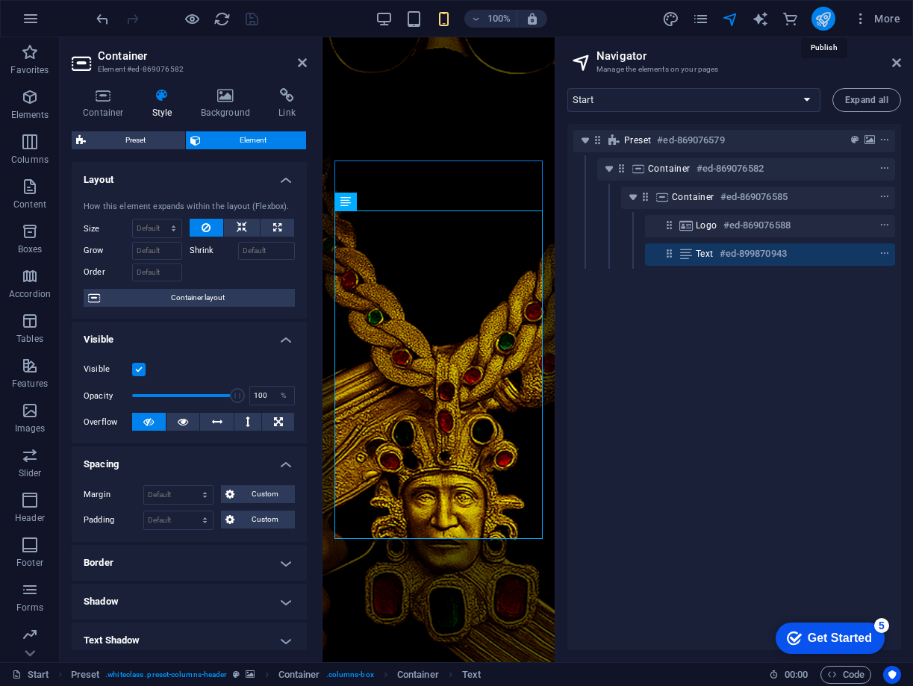
click at [821, 22] on icon "publish" at bounding box center [823, 18] width 17 height 17
